Goal: Task Accomplishment & Management: Use online tool/utility

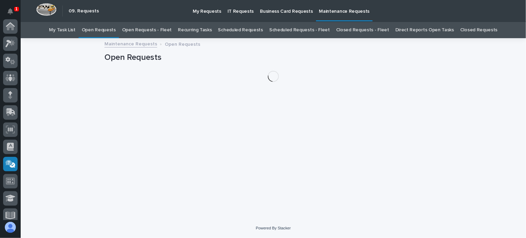
scroll to position [138, 0]
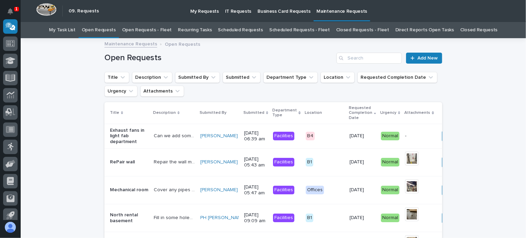
click at [283, 30] on link "Scheduled Requests - Fleet" at bounding box center [299, 30] width 61 height 16
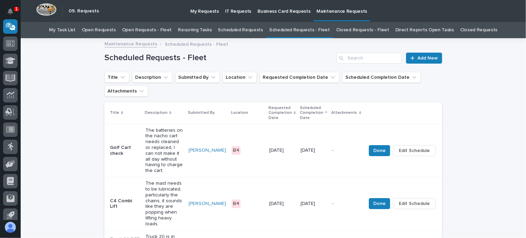
click at [163, 29] on link "Open Requests - Fleet" at bounding box center [147, 30] width 50 height 16
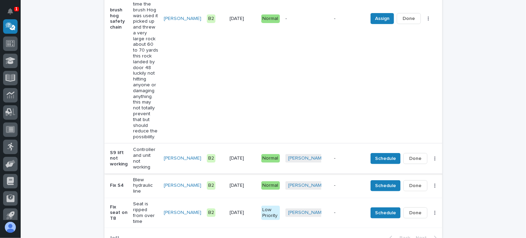
scroll to position [241, 0]
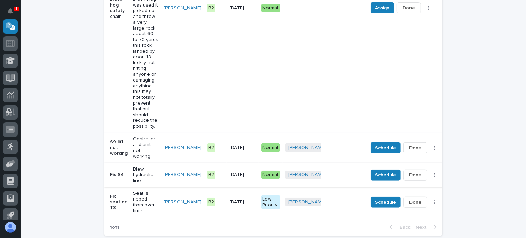
click at [409, 171] on span "Done" at bounding box center [415, 175] width 12 height 8
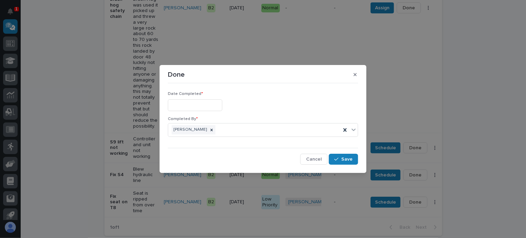
click at [216, 103] on input "text" at bounding box center [195, 106] width 54 height 12
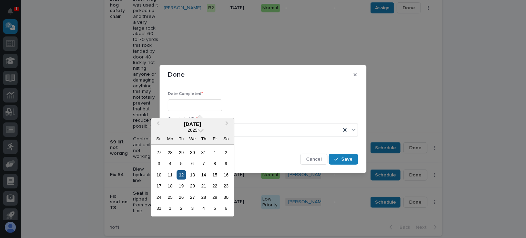
click at [181, 175] on div "12" at bounding box center [181, 175] width 9 height 9
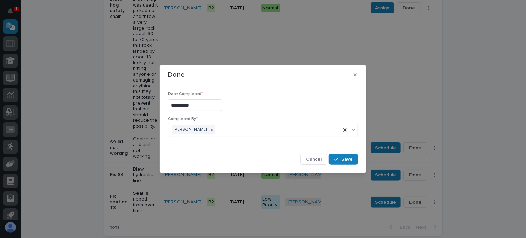
type input "**********"
click at [343, 158] on span "Save" at bounding box center [346, 159] width 11 height 6
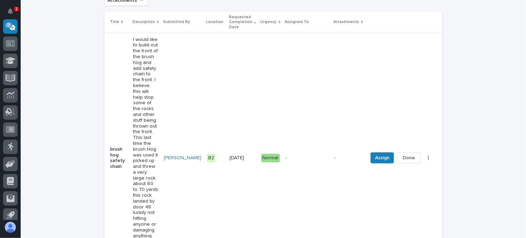
scroll to position [22, 0]
